Goal: Communication & Community: Answer question/provide support

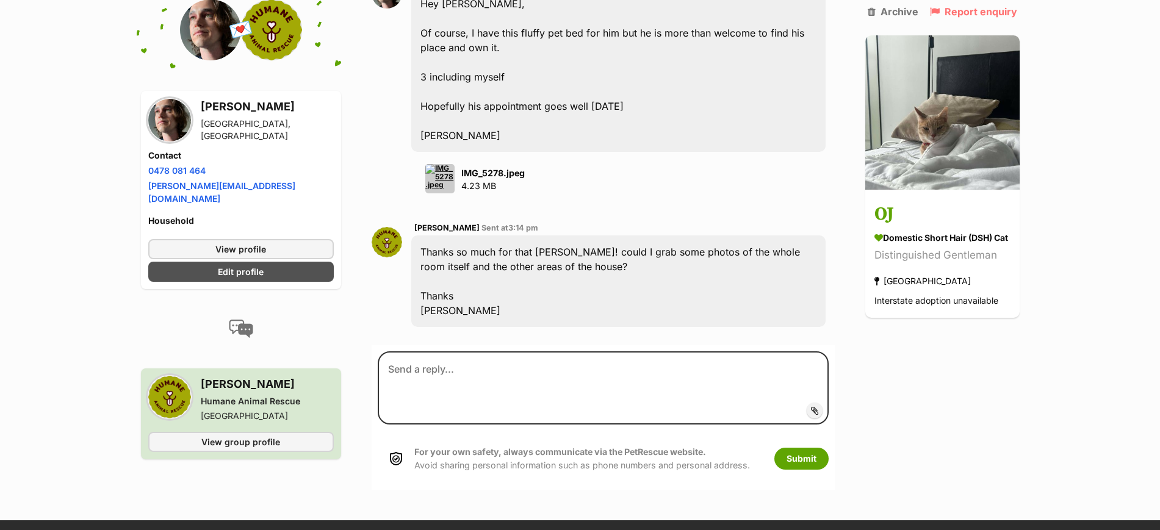
scroll to position [3586, 0]
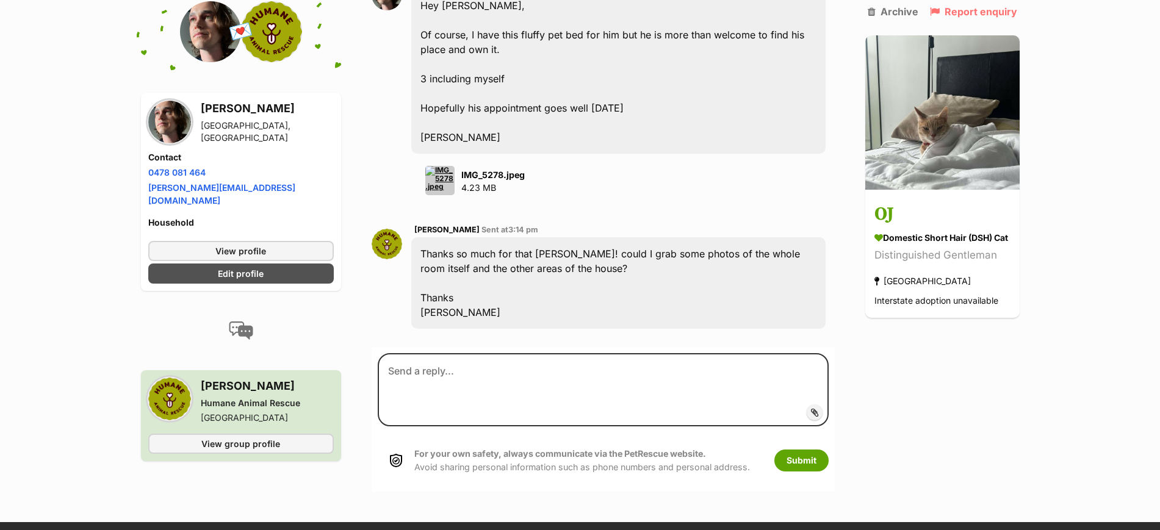
click at [737, 237] on div "Thanks so much for that [PERSON_NAME]! could I grab some photos of the whole ro…" at bounding box center [618, 283] width 414 height 92
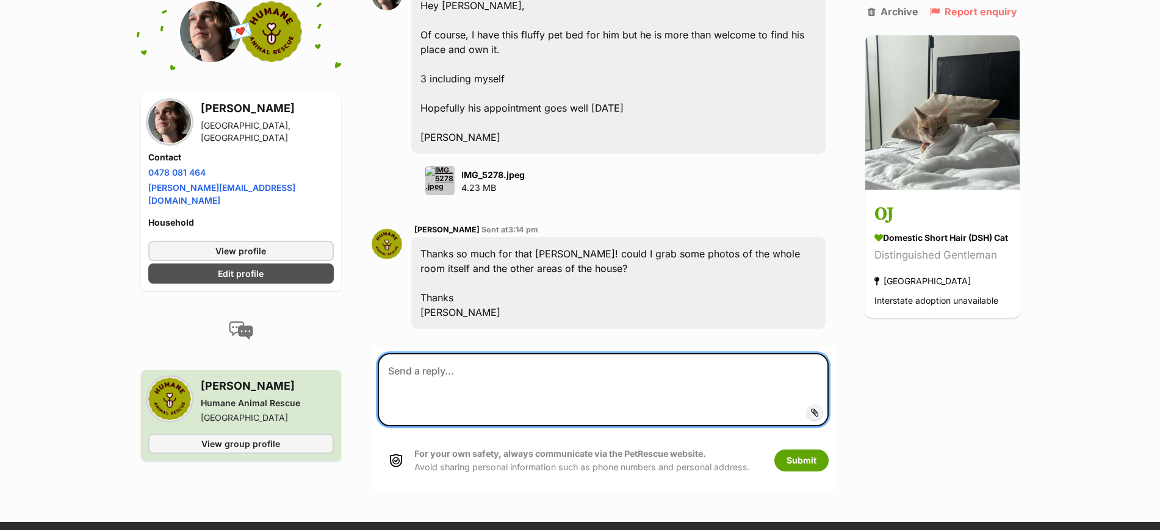
click at [475, 353] on textarea at bounding box center [603, 389] width 450 height 73
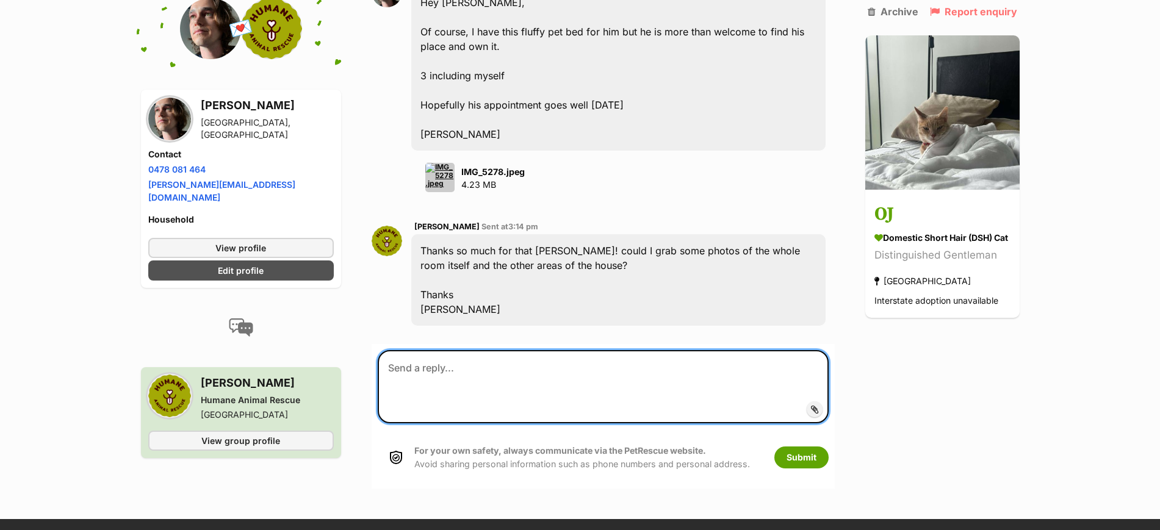
scroll to position [3815, 0]
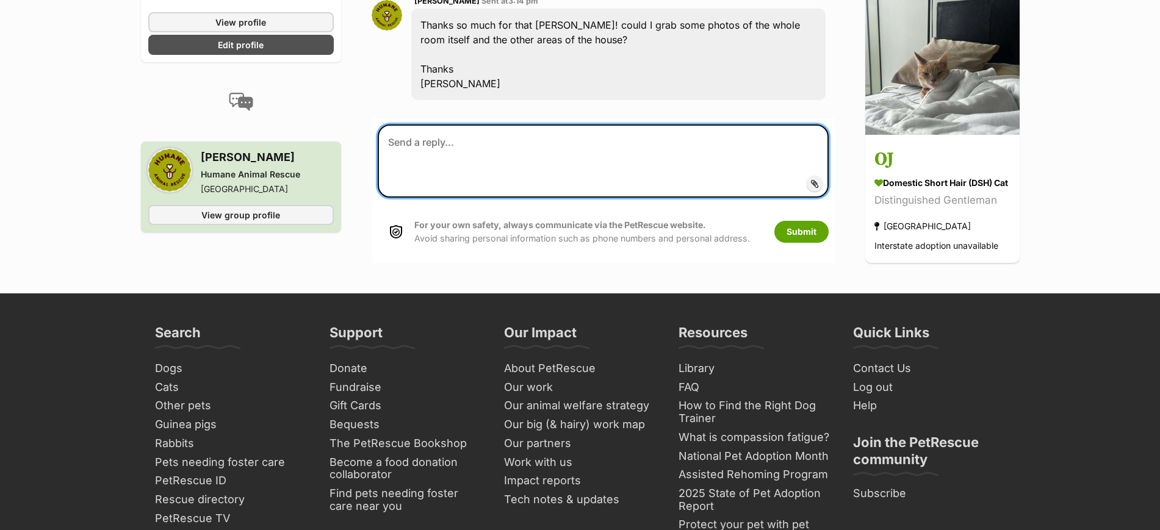
click at [810, 149] on textarea at bounding box center [603, 161] width 450 height 73
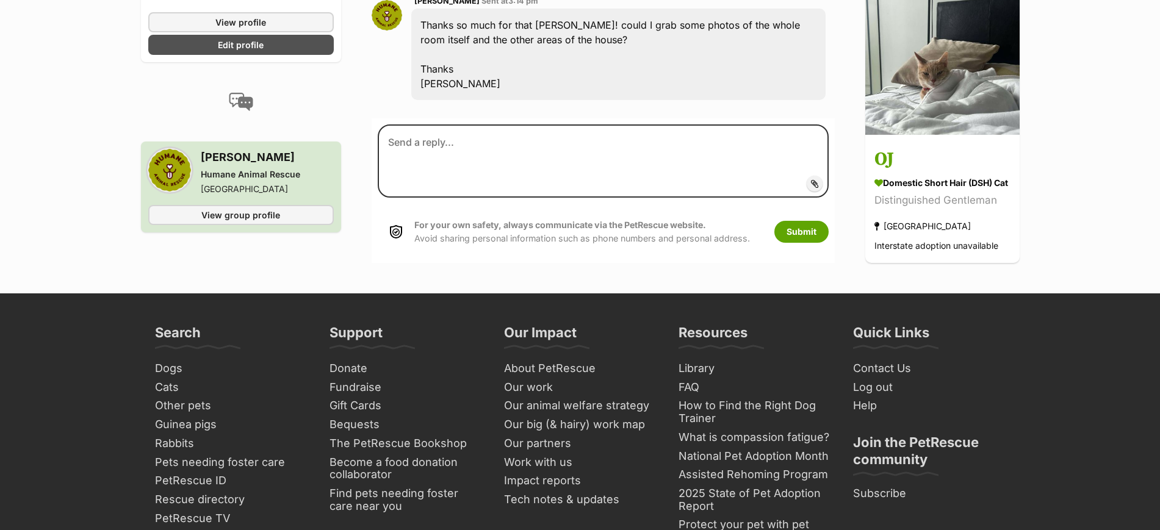
click at [824, 179] on span "Add attachment" at bounding box center [856, 184] width 65 height 10
click at [0, 0] on input "Add attachment" at bounding box center [0, 0] width 0 height 0
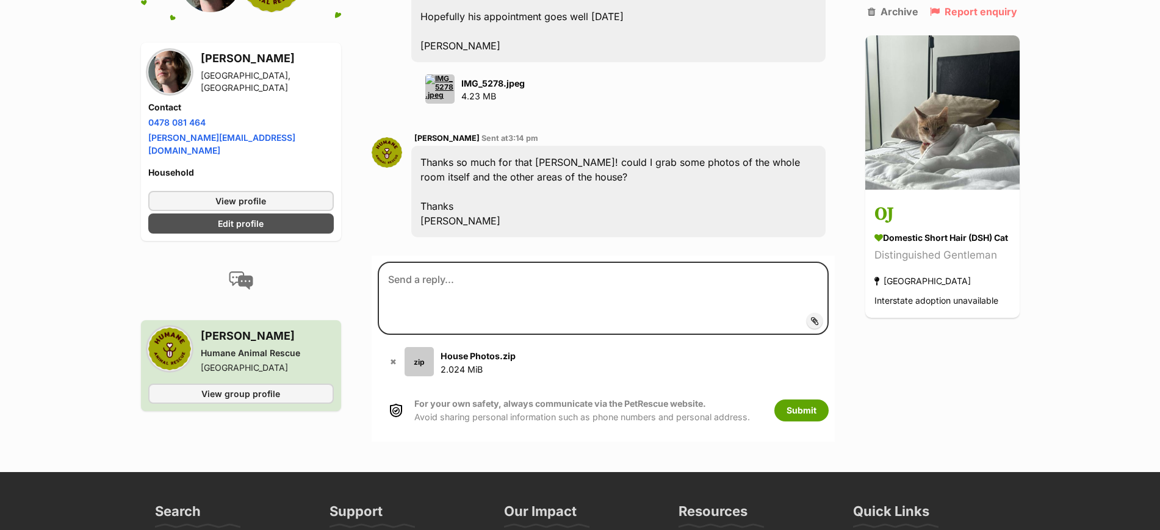
scroll to position [3662, 0]
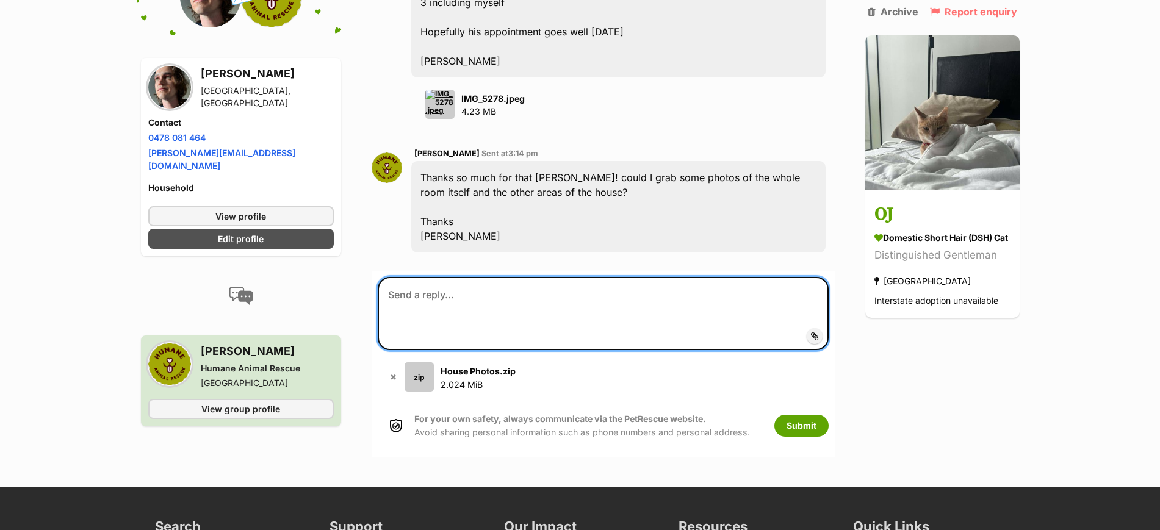
click at [473, 277] on textarea at bounding box center [603, 313] width 450 height 73
type textarea "Hi [PERSON_NAME] here you go, [PERSON_NAME]"
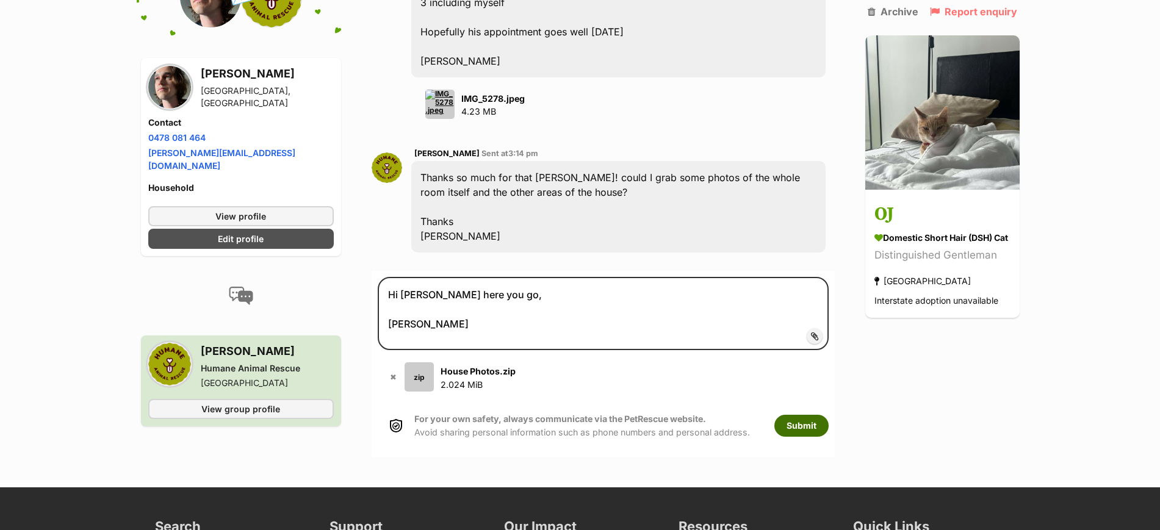
click at [794, 415] on button "Submit" at bounding box center [802, 426] width 54 height 22
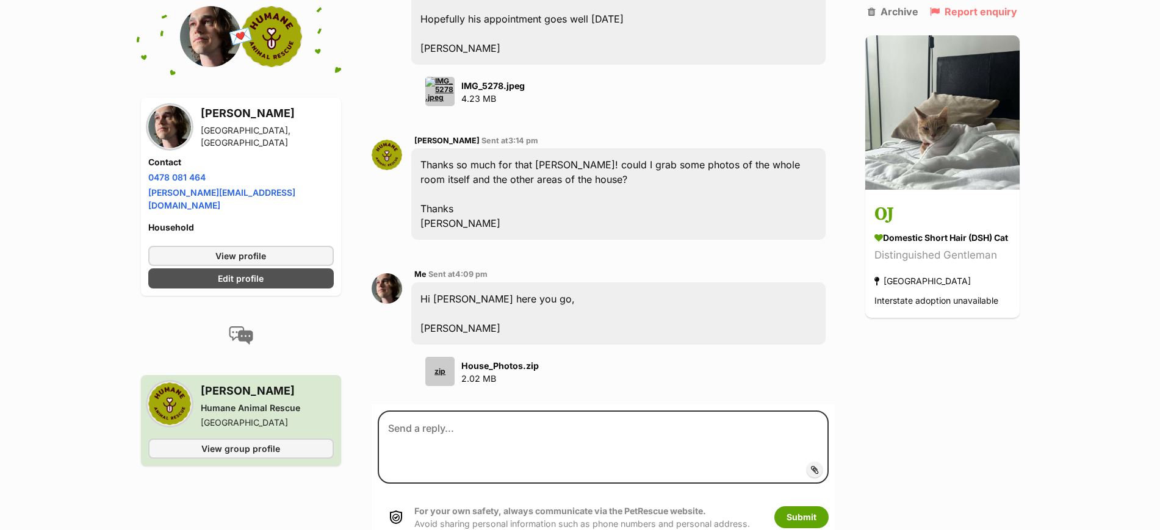
scroll to position [3749, 0]
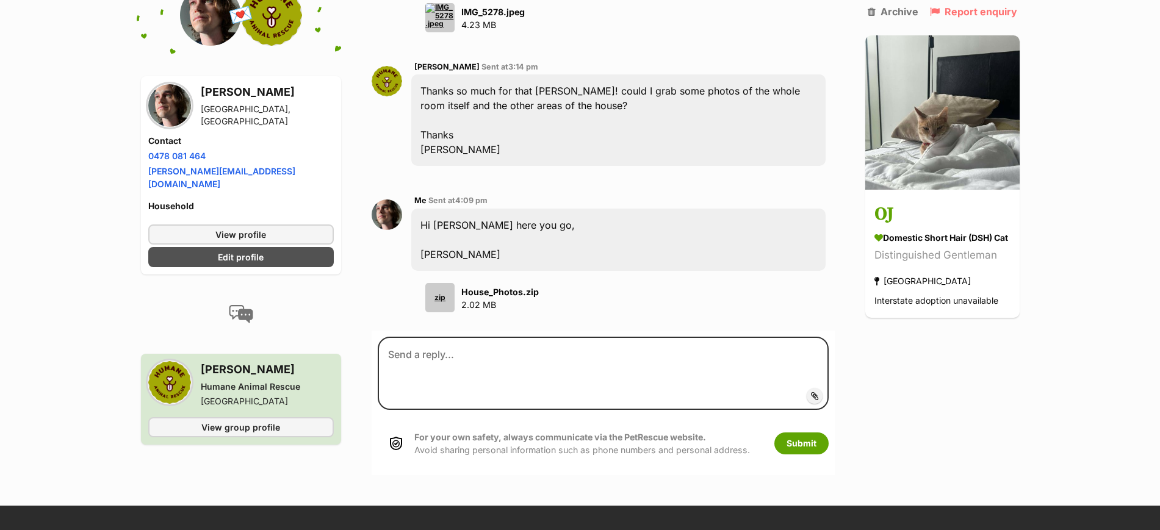
click at [450, 283] on div "zip" at bounding box center [439, 297] width 29 height 29
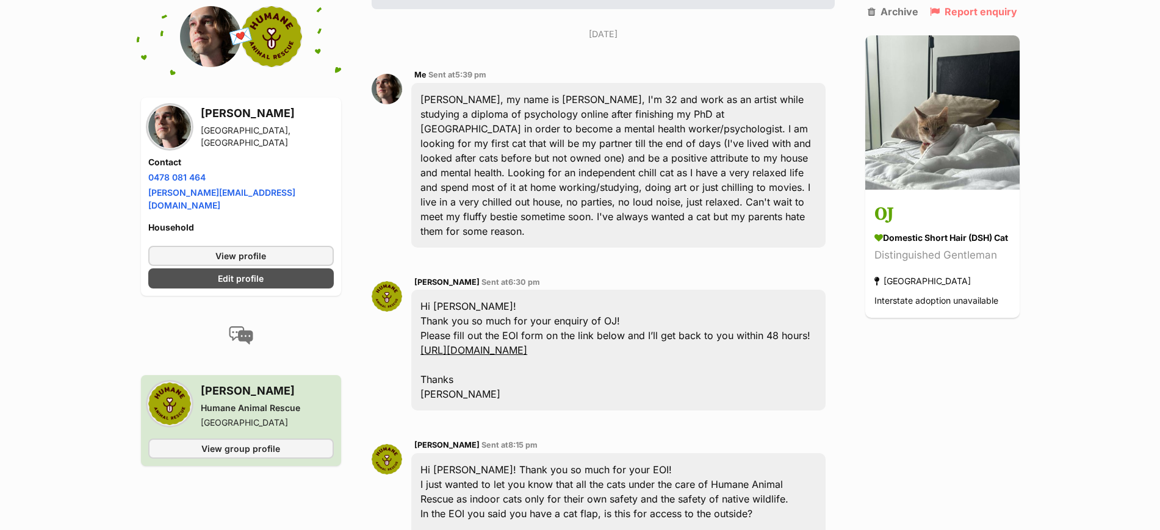
scroll to position [0, 0]
